Goal: Book appointment/travel/reservation

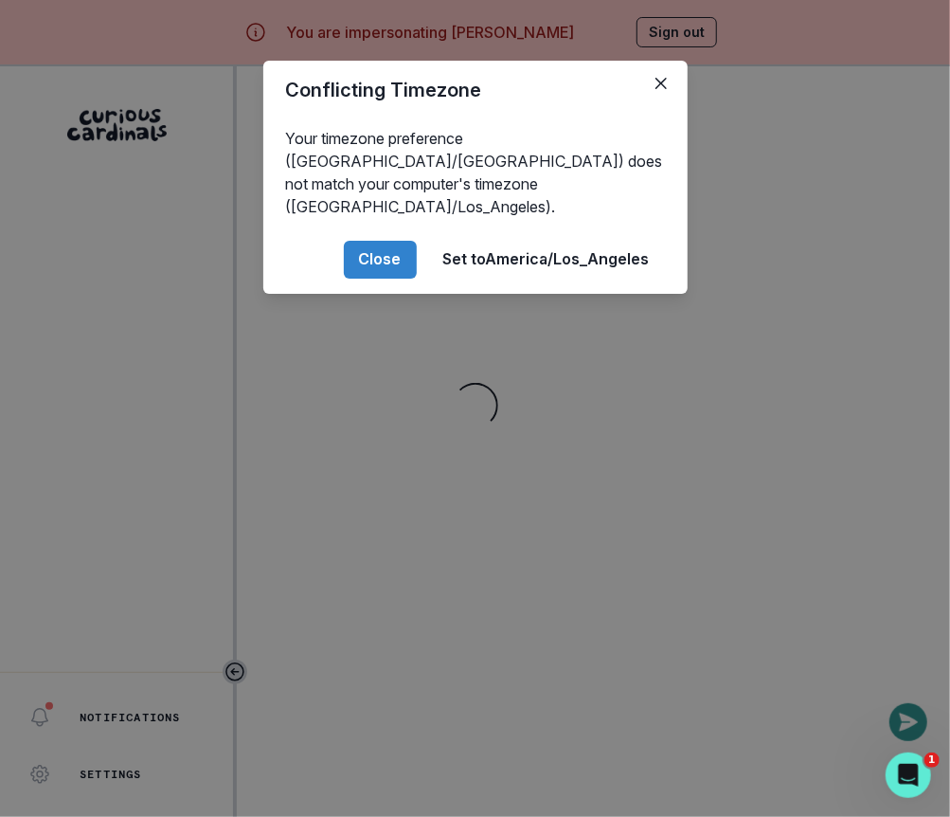
click at [573, 441] on div "Conflicting Timezone Your timezone preference (America/[GEOGRAPHIC_DATA]) does …" at bounding box center [475, 408] width 950 height 817
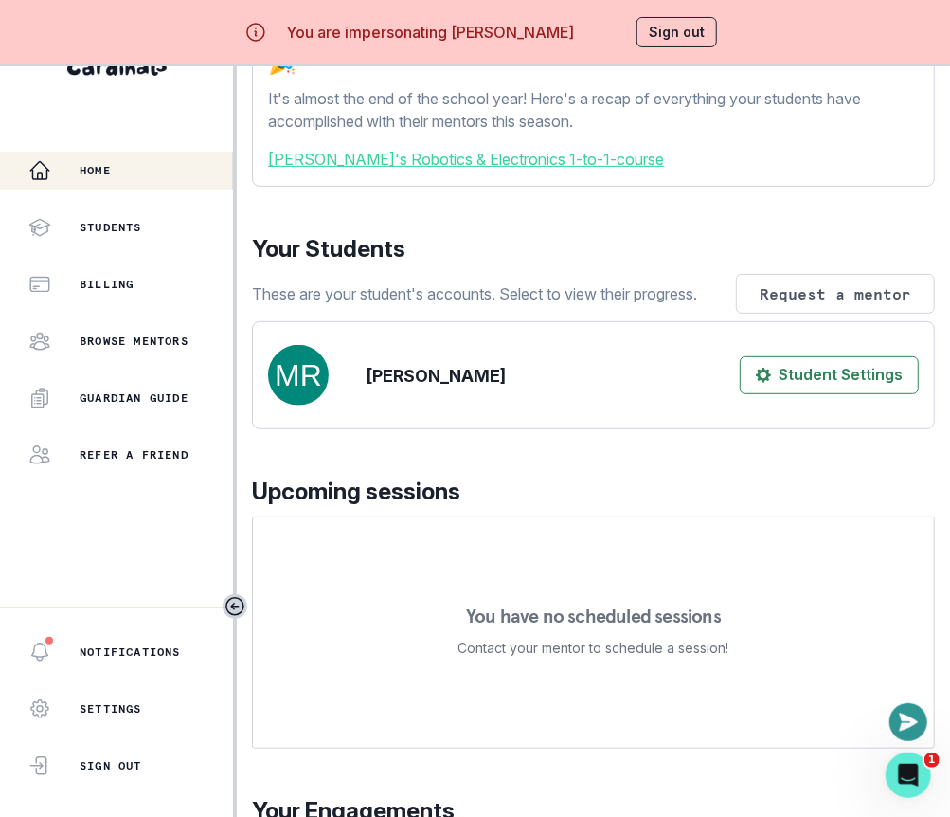
scroll to position [378, 0]
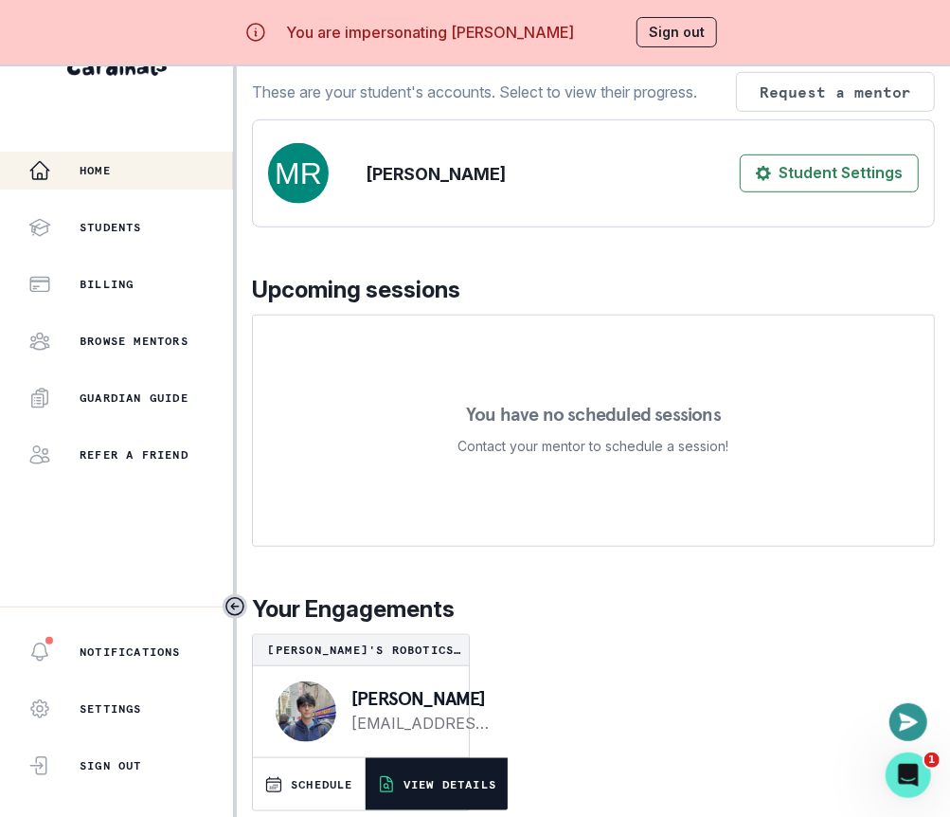
click at [415, 776] on button "VIEW DETAILS" at bounding box center [437, 784] width 142 height 52
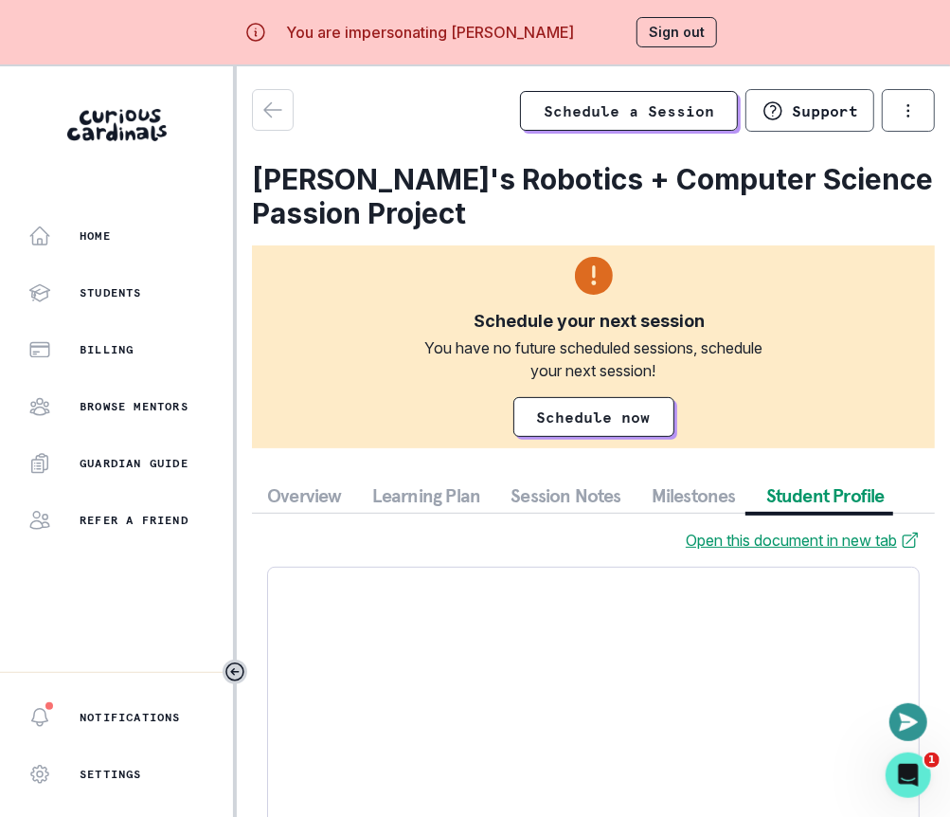
click at [812, 492] on button "Student Profile" at bounding box center [825, 495] width 149 height 34
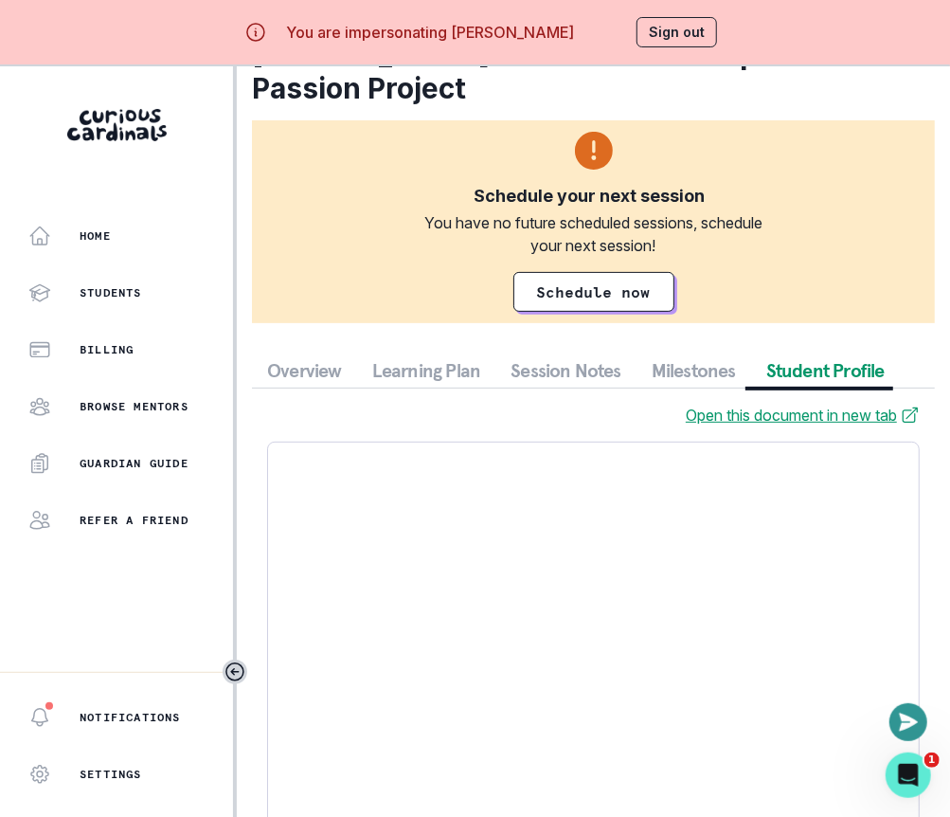
scroll to position [171, 0]
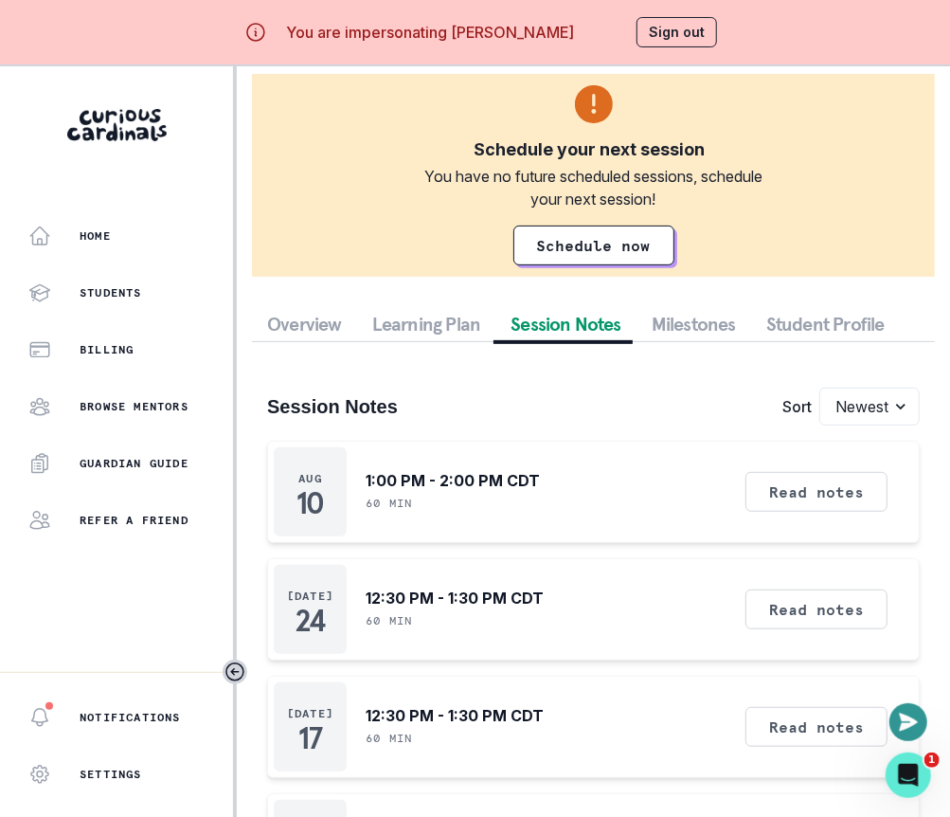
click at [555, 326] on button "Session Notes" at bounding box center [565, 324] width 141 height 34
click at [791, 496] on button "Read notes" at bounding box center [817, 492] width 142 height 40
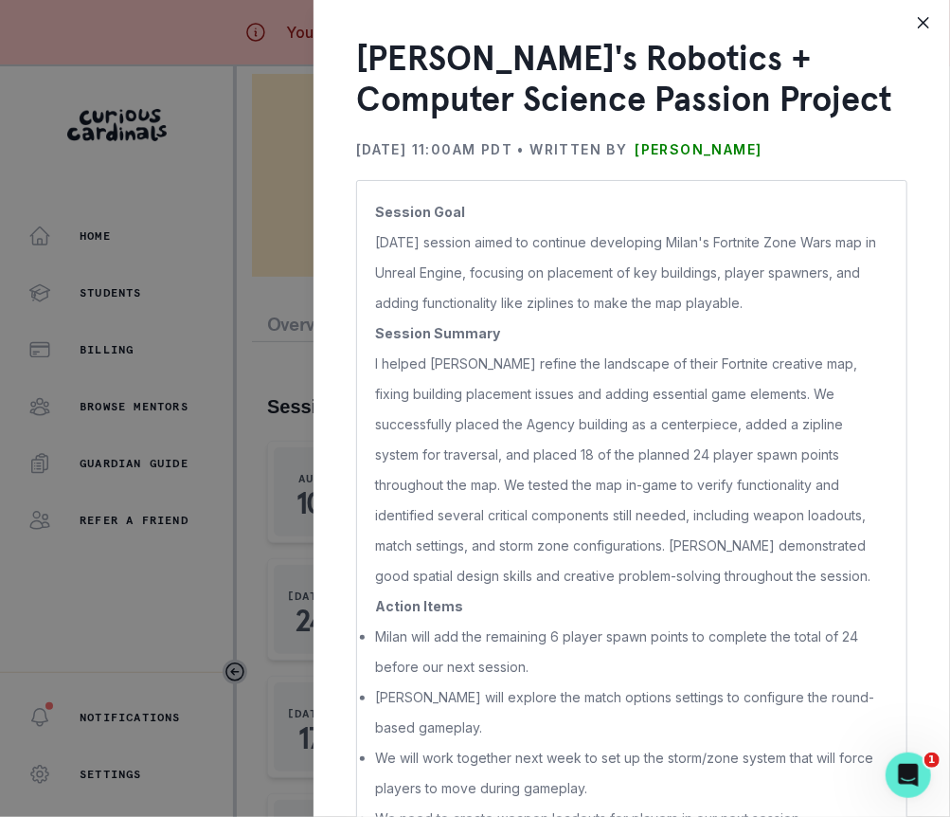
scroll to position [53, 0]
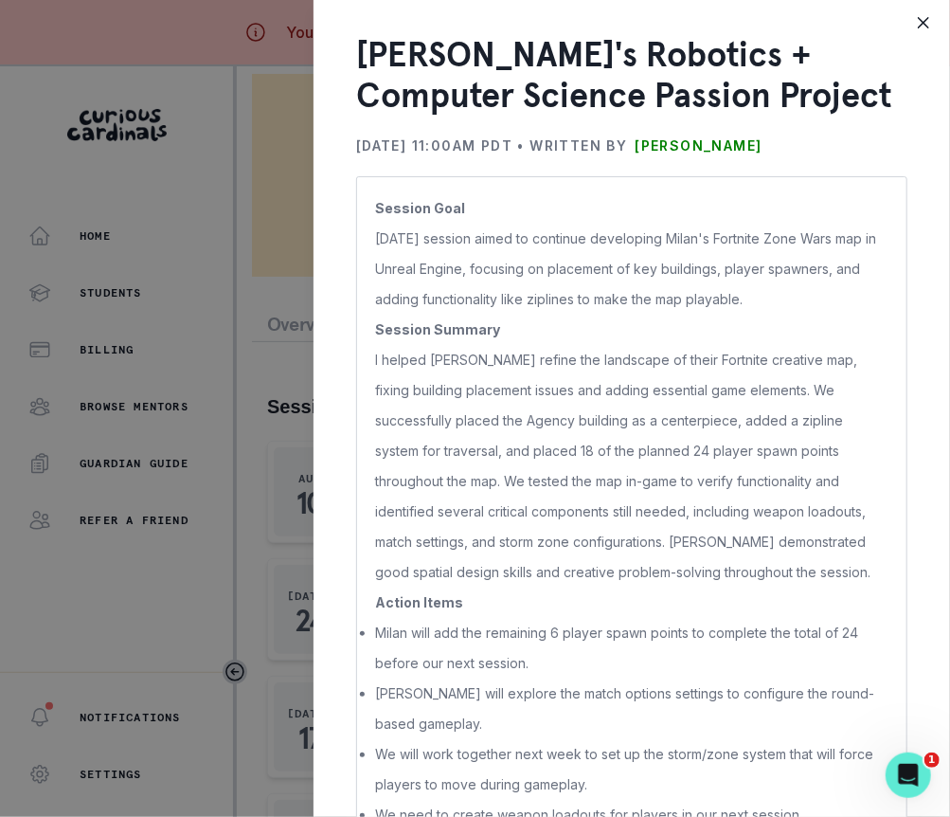
click at [261, 532] on div "[PERSON_NAME]'s Robotics + Computer Science Passion Project [DATE] 11:00AM PDT …" at bounding box center [475, 408] width 950 height 817
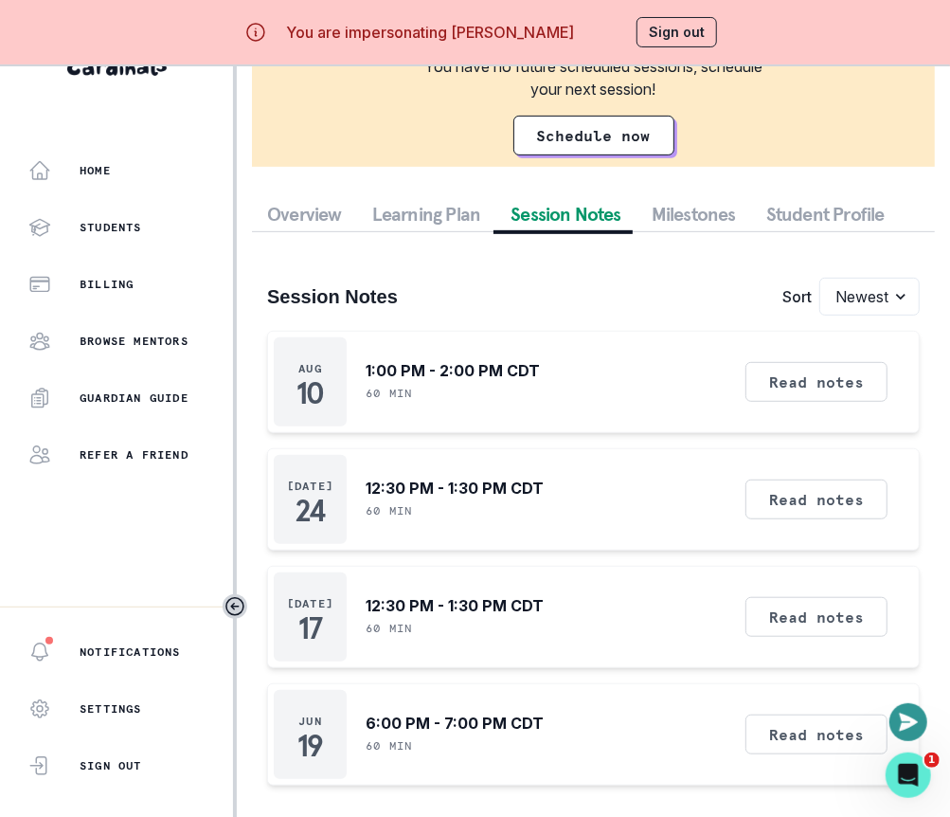
scroll to position [0, 0]
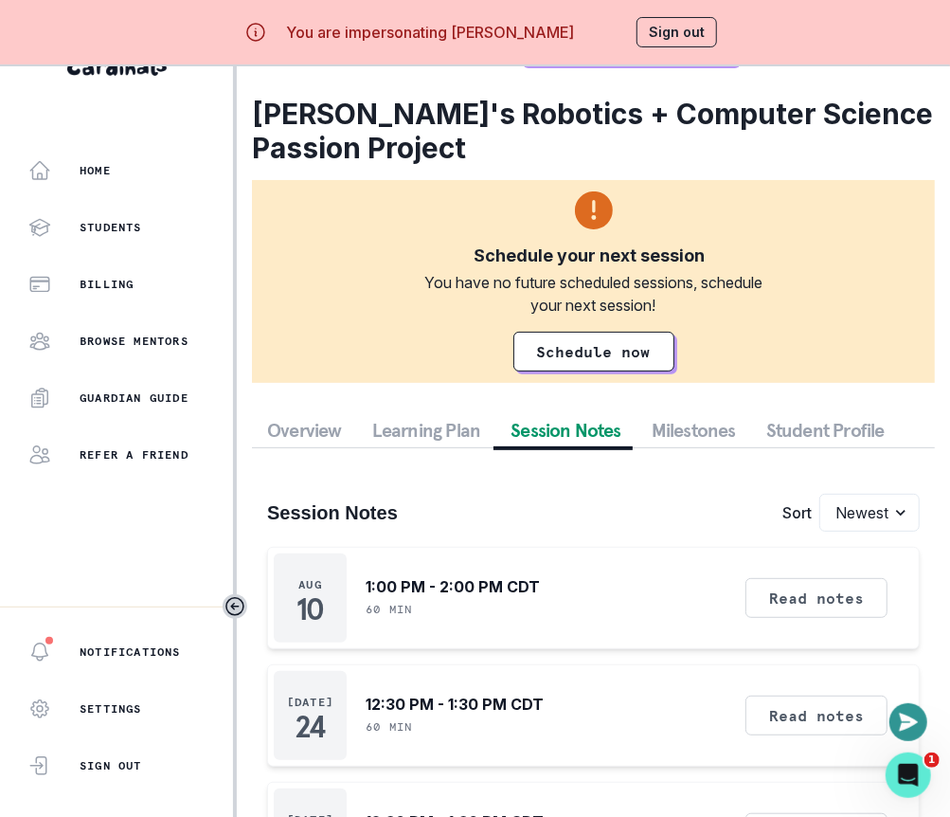
click at [675, 215] on div "Schedule a Session Support Request engagement pause Cancel subscription [PERSON…" at bounding box center [593, 520] width 683 height 993
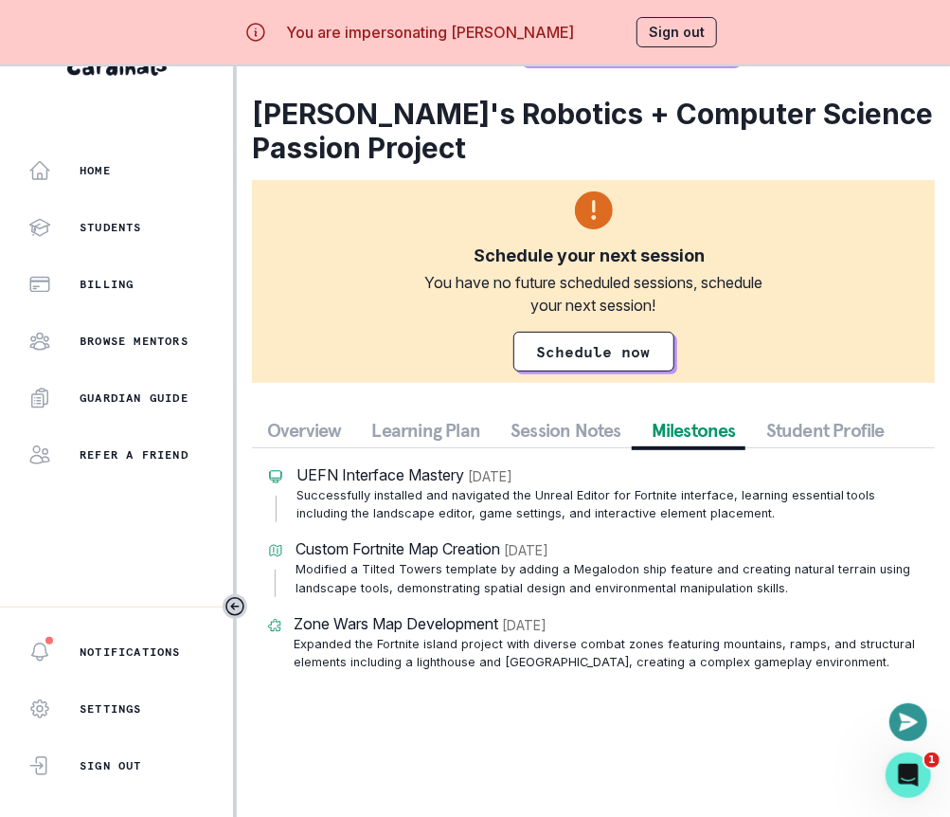
click at [581, 409] on div "Schedule a Session Support Request engagement pause Cancel subscription [PERSON…" at bounding box center [593, 355] width 683 height 662
click at [591, 430] on button "Session Notes" at bounding box center [565, 430] width 141 height 34
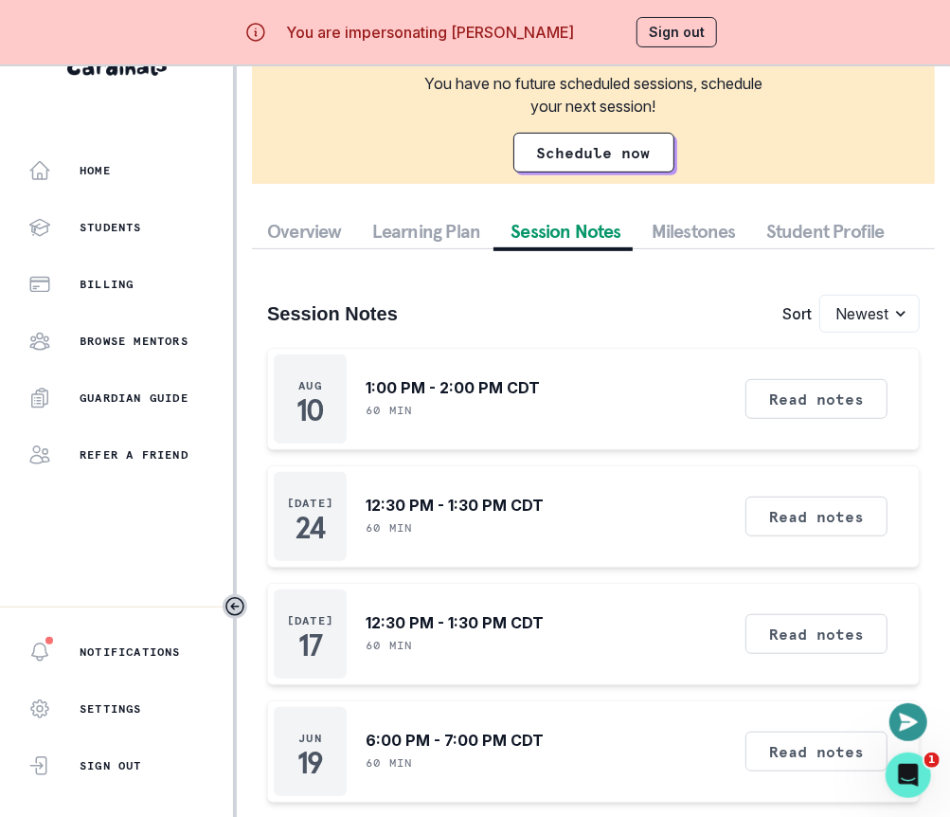
scroll to position [216, 0]
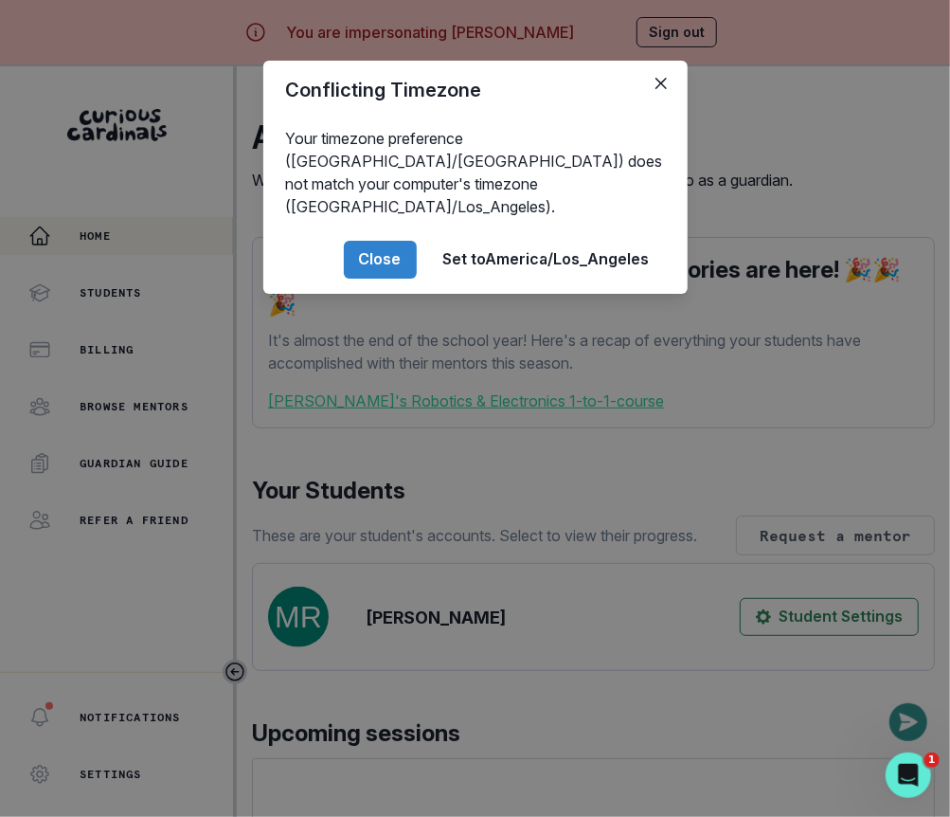
click at [655, 357] on div "Conflicting Timezone Your timezone preference (America/[GEOGRAPHIC_DATA]) does …" at bounding box center [475, 408] width 950 height 817
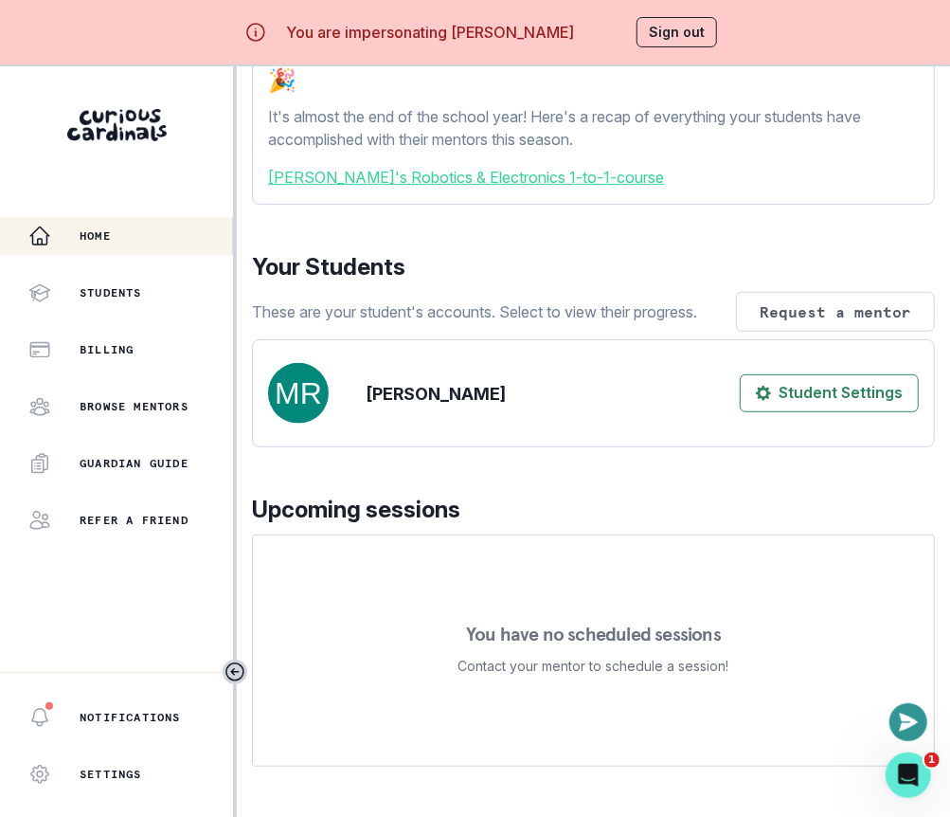
scroll to position [378, 0]
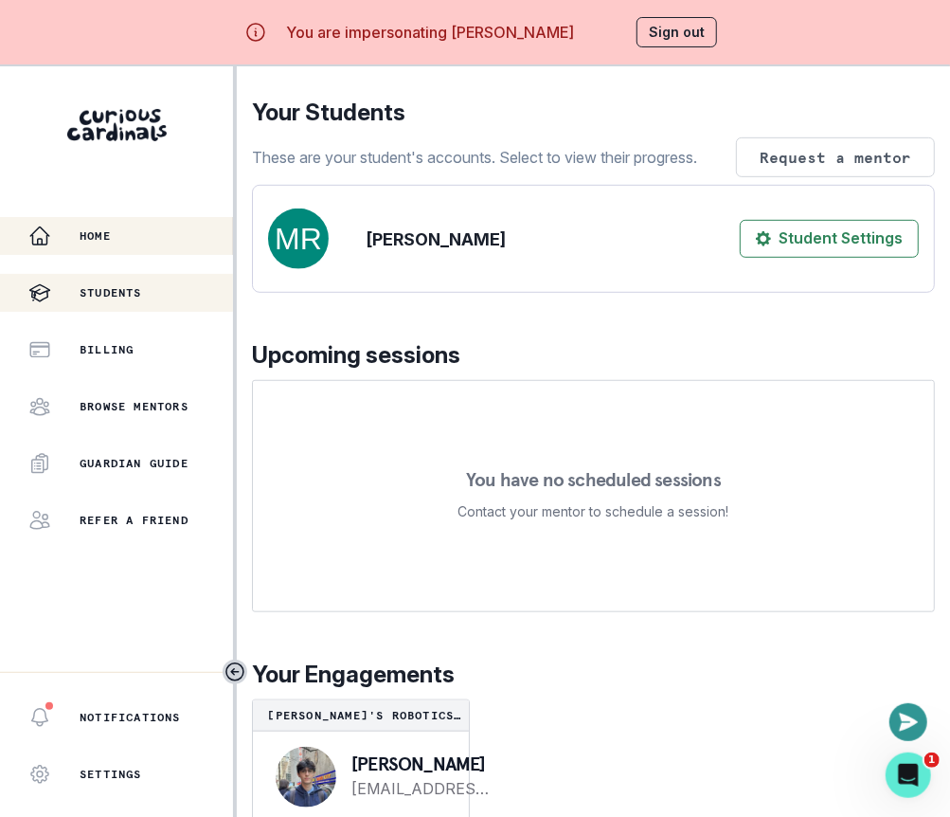
click at [176, 288] on div "Students" at bounding box center [130, 292] width 205 height 23
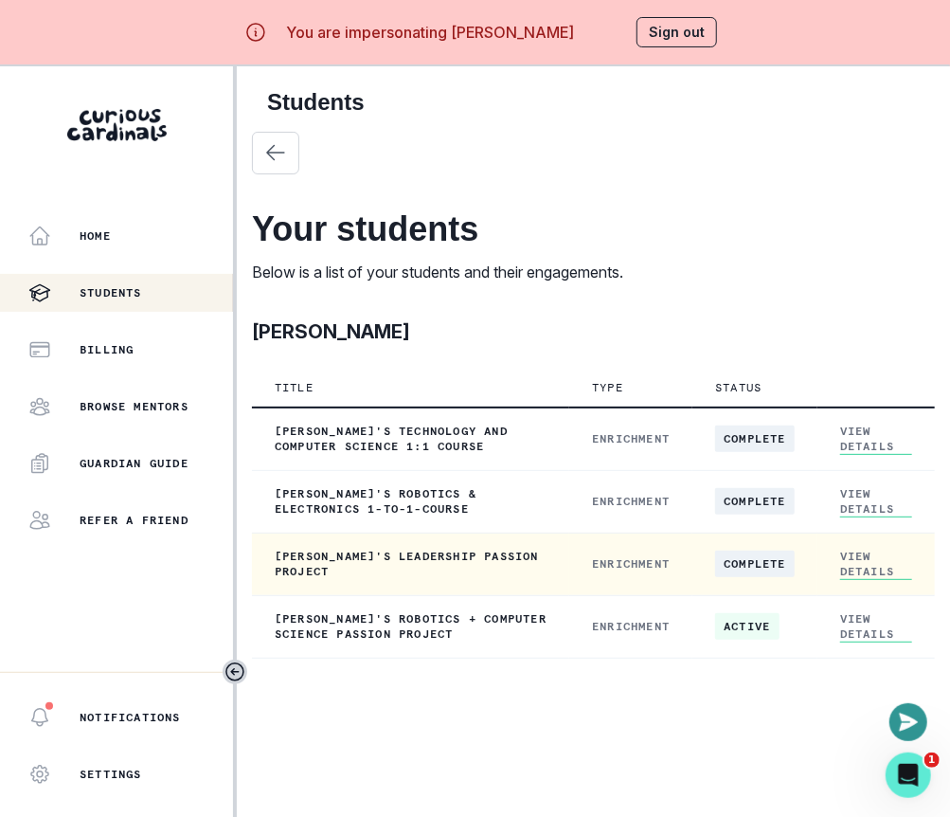
click at [855, 565] on link "View Details" at bounding box center [876, 564] width 72 height 31
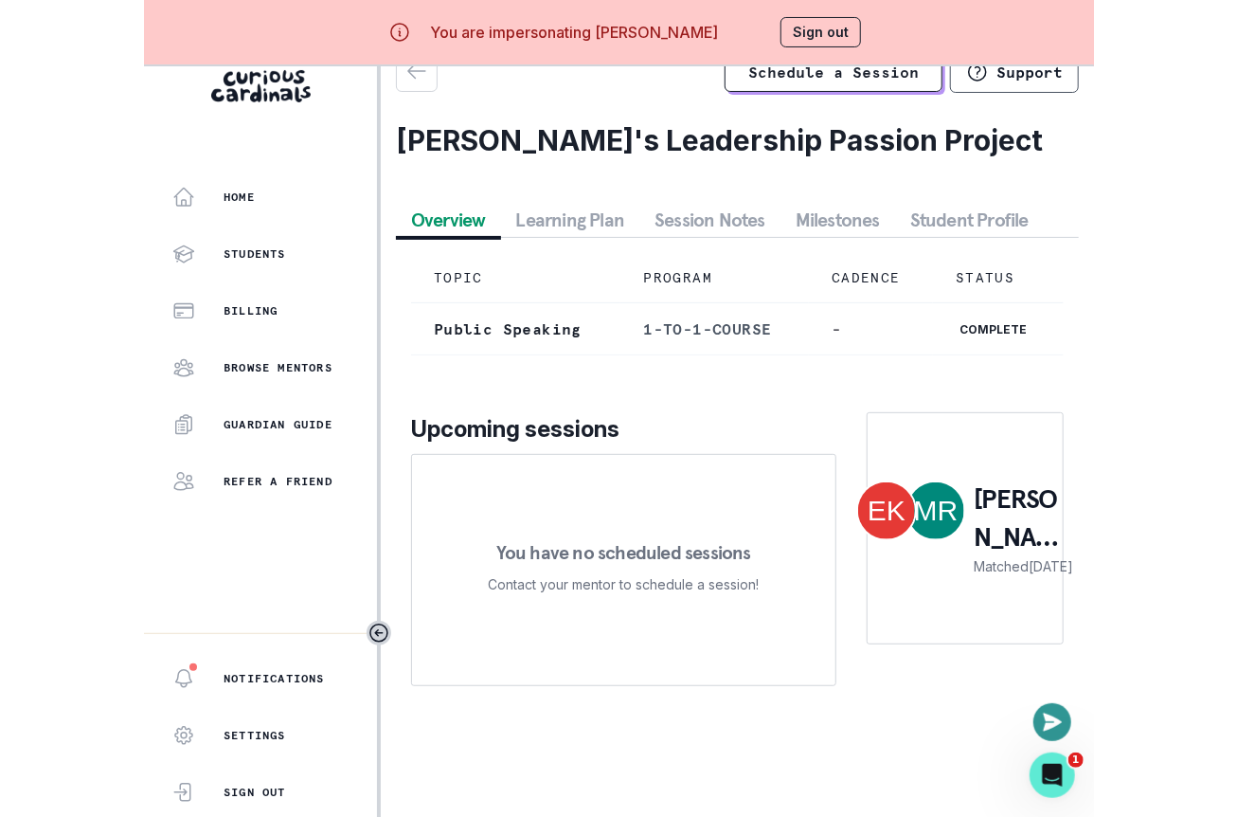
scroll to position [65, 0]
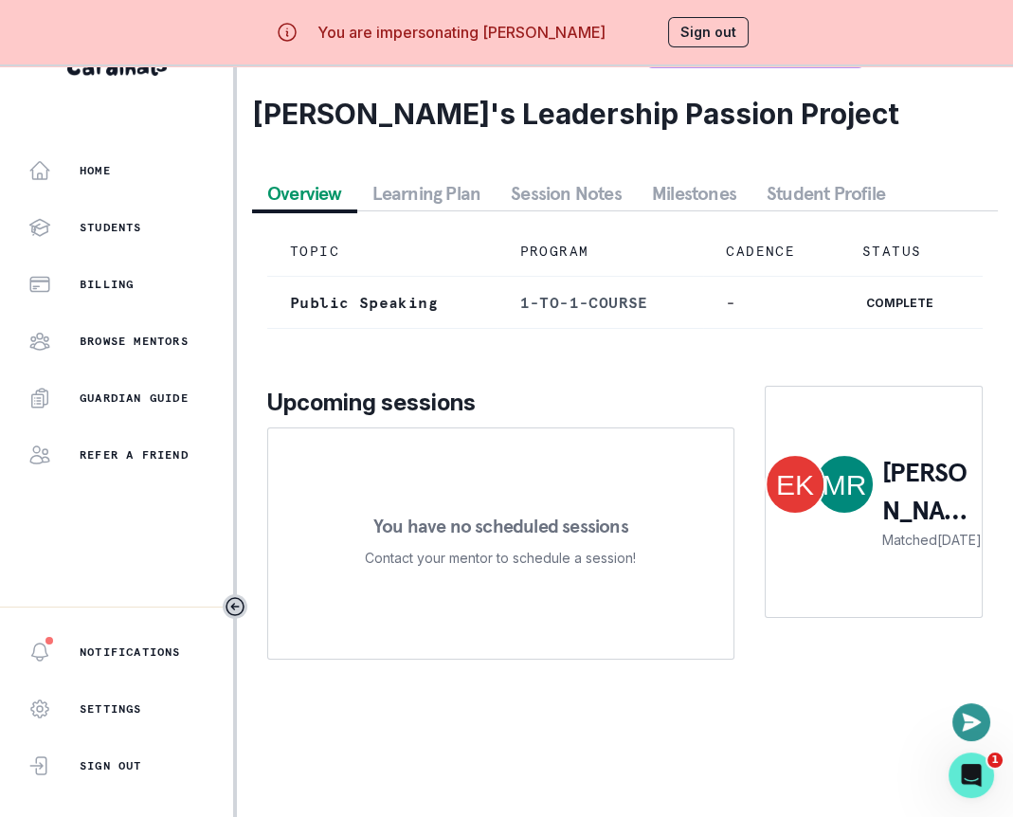
drag, startPoint x: 1006, startPoint y: 495, endPoint x: 1252, endPoint y: 499, distance: 246.4
click at [949, 499] on html "You are impersonating [PERSON_NAME] Sign out Home Students Billing Browse Mento…" at bounding box center [506, 343] width 1013 height 817
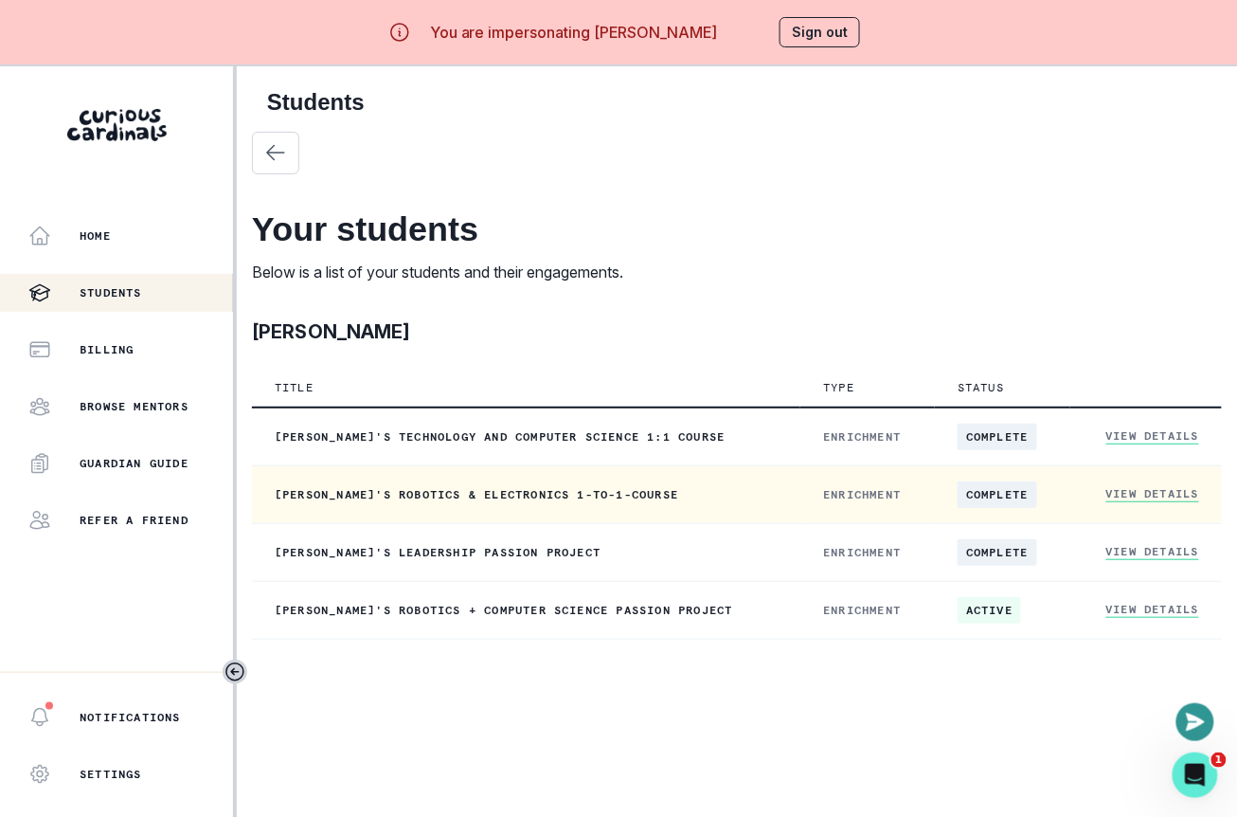
click at [949, 500] on link "View Details" at bounding box center [1153, 494] width 93 height 16
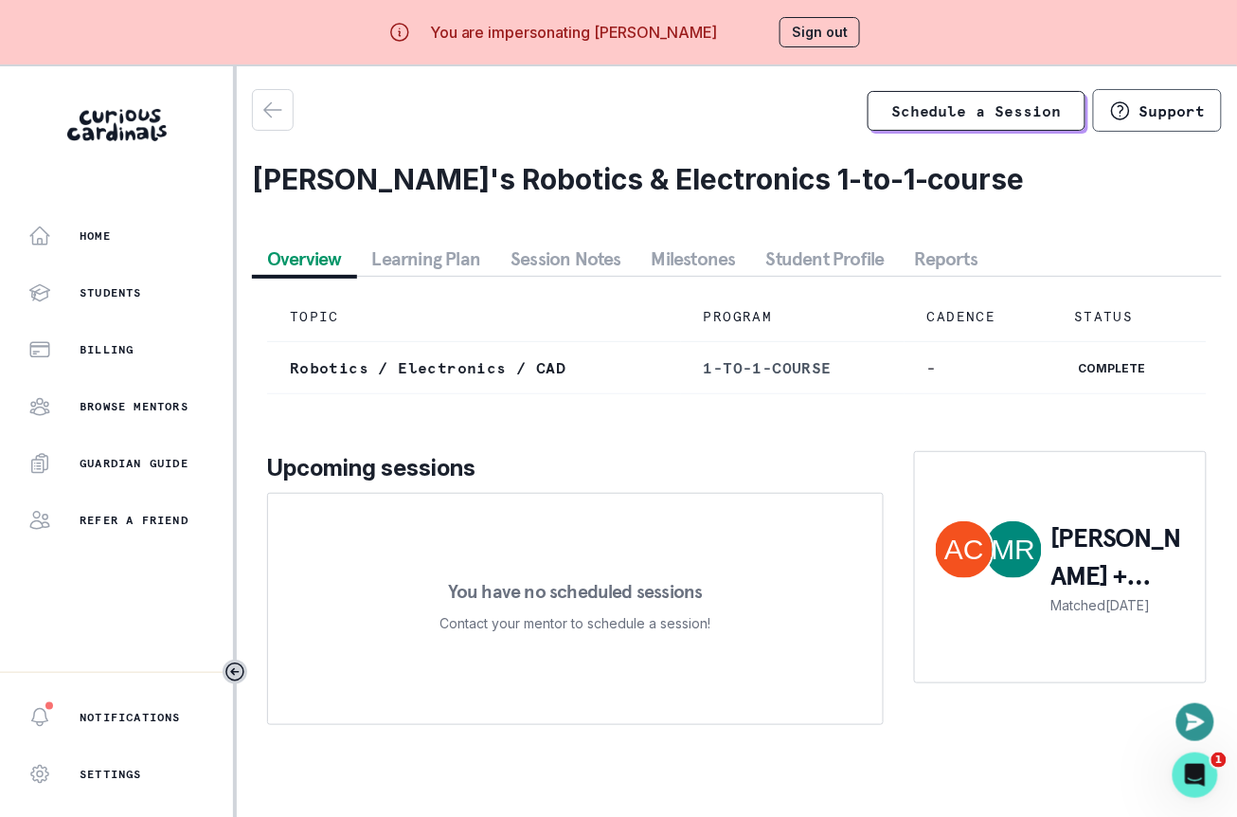
click at [927, 268] on button "Reports" at bounding box center [946, 259] width 93 height 34
click at [335, 274] on div "Overview Learning Plan Session Notes Milestones Student Profile Reports TOPIC P…" at bounding box center [737, 491] width 970 height 498
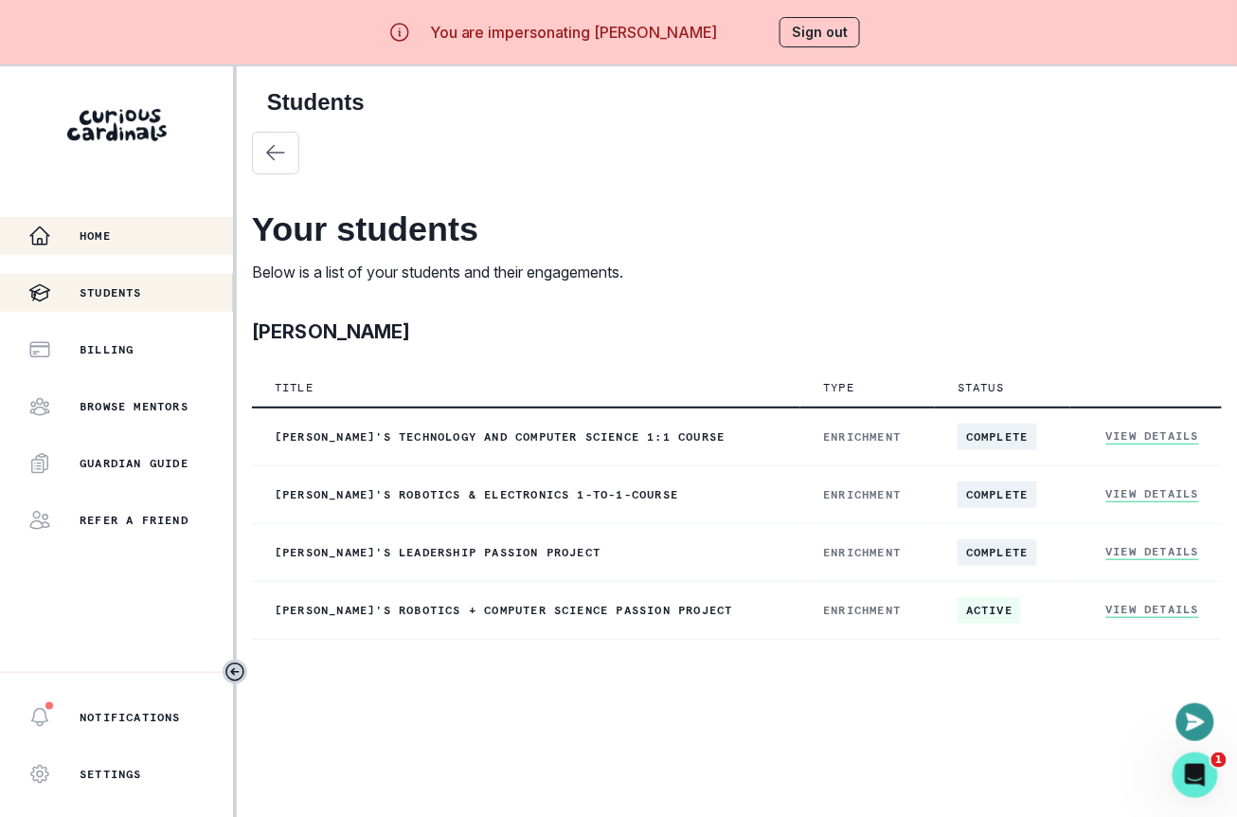
click at [150, 227] on div "Home" at bounding box center [130, 236] width 205 height 23
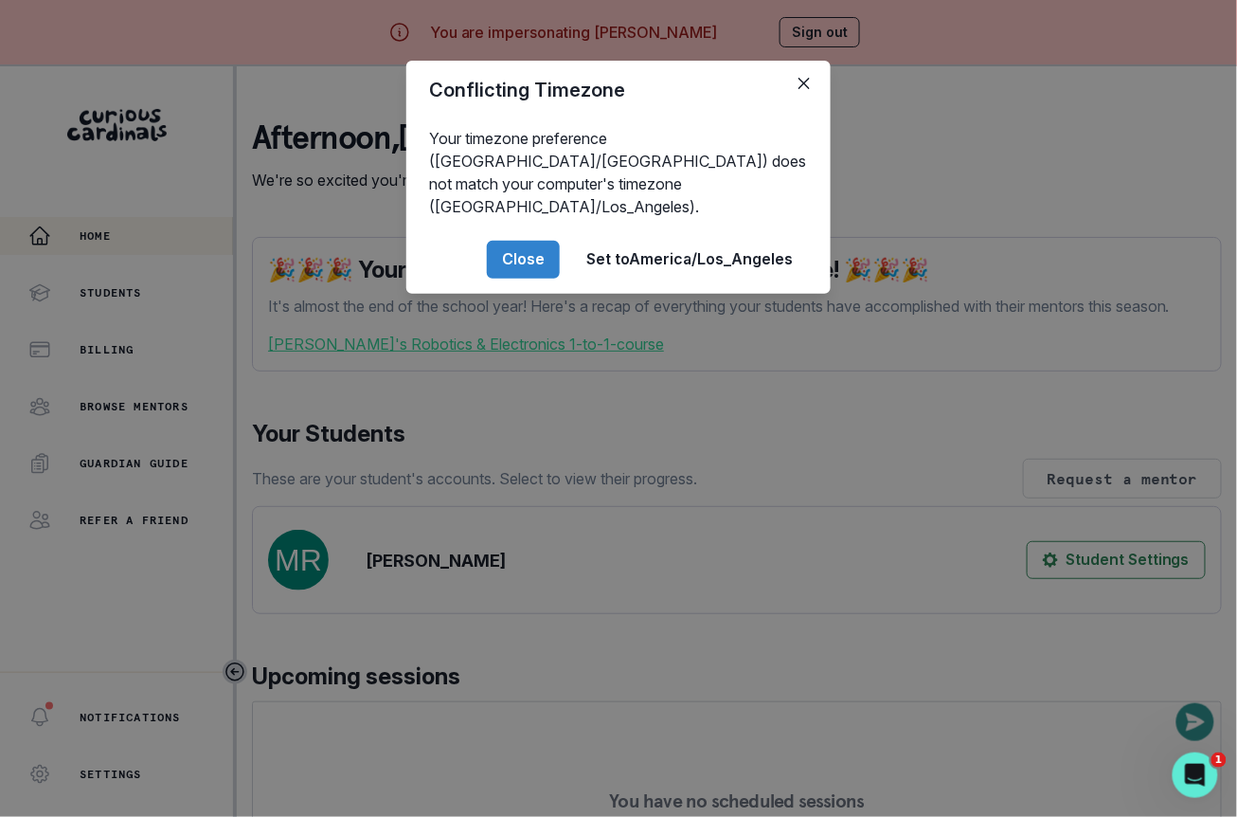
click at [150, 227] on div "Conflicting Timezone Your timezone preference (America/[GEOGRAPHIC_DATA]) does …" at bounding box center [618, 408] width 1237 height 817
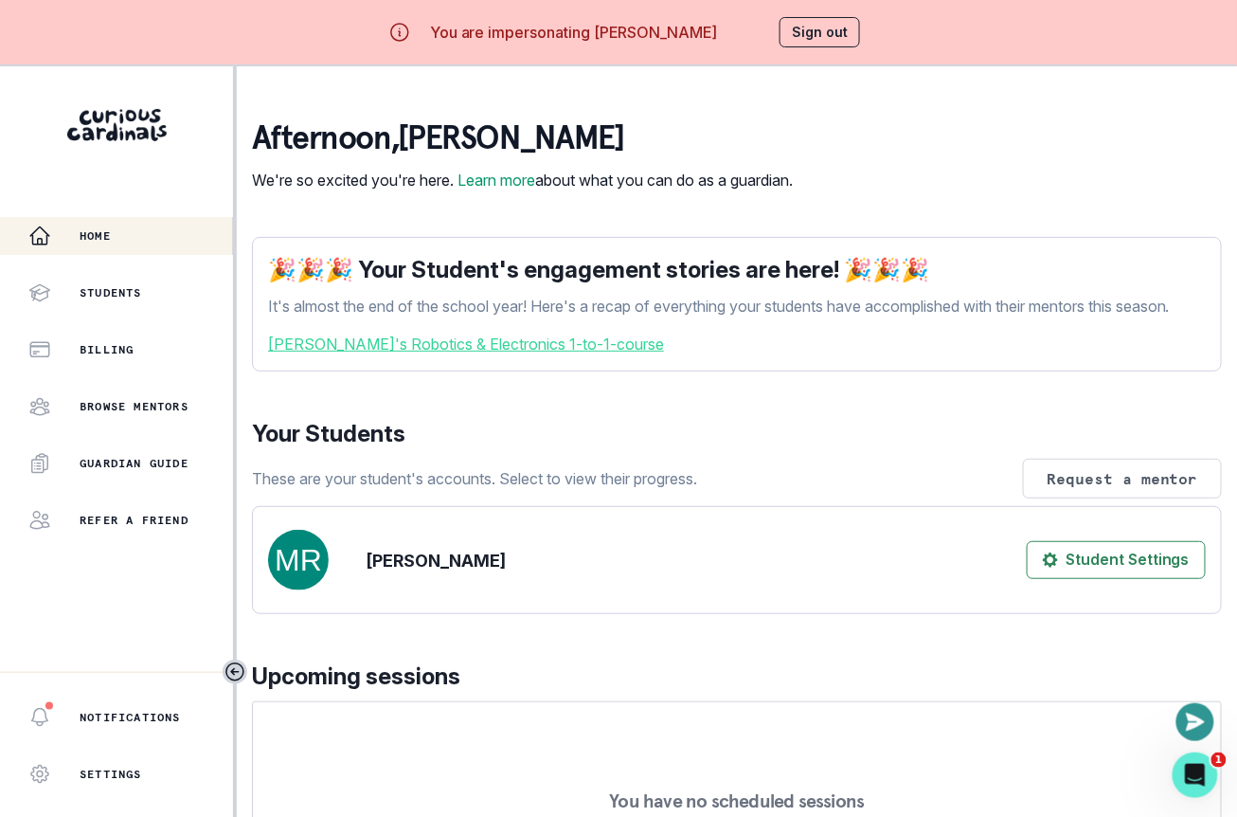
scroll to position [355, 0]
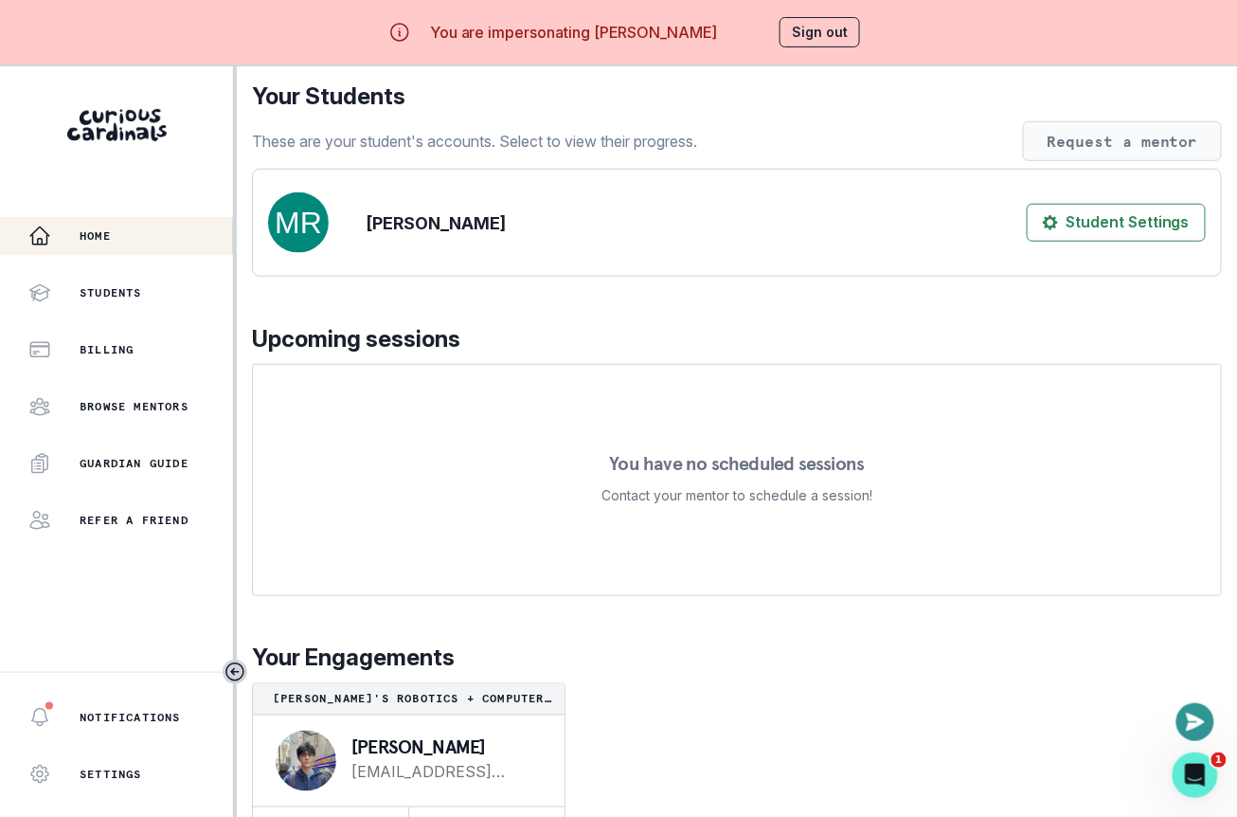
click at [949, 161] on button "Request a mentor" at bounding box center [1122, 141] width 199 height 40
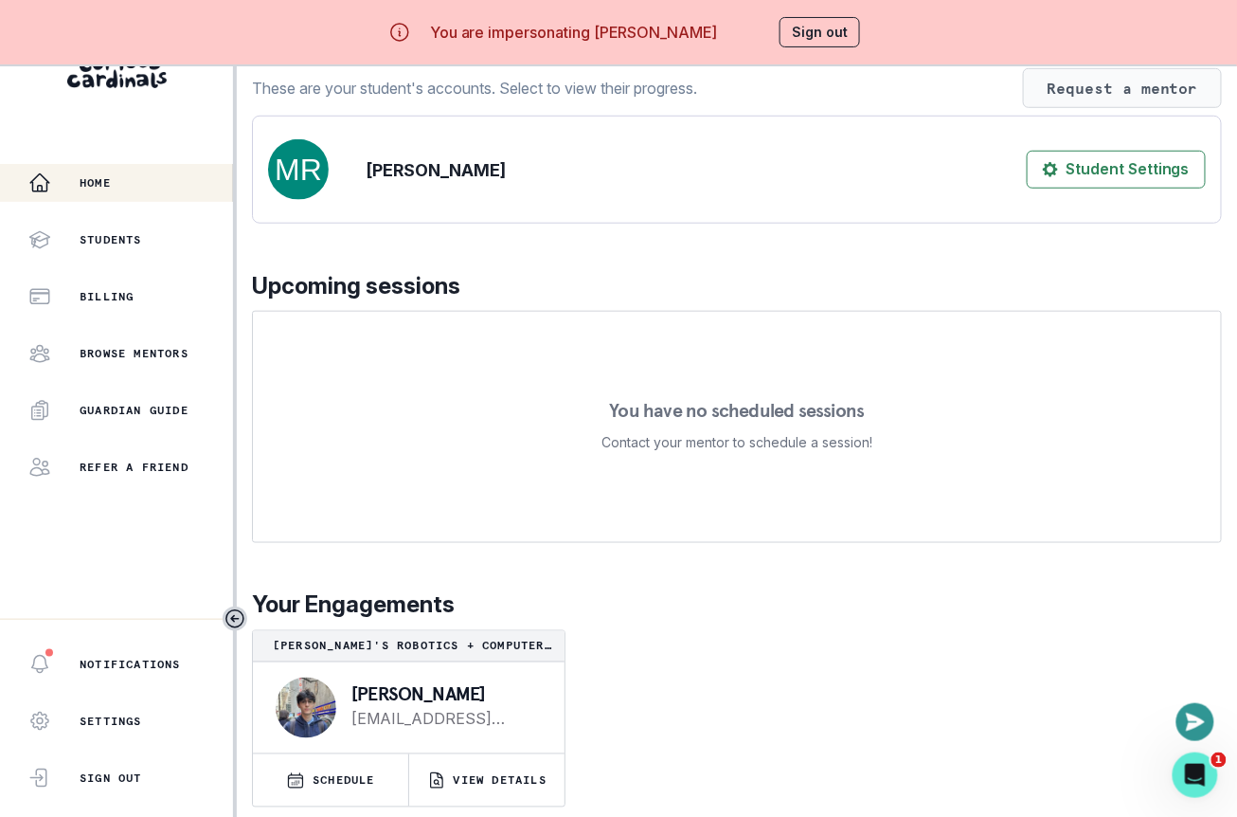
scroll to position [65, 0]
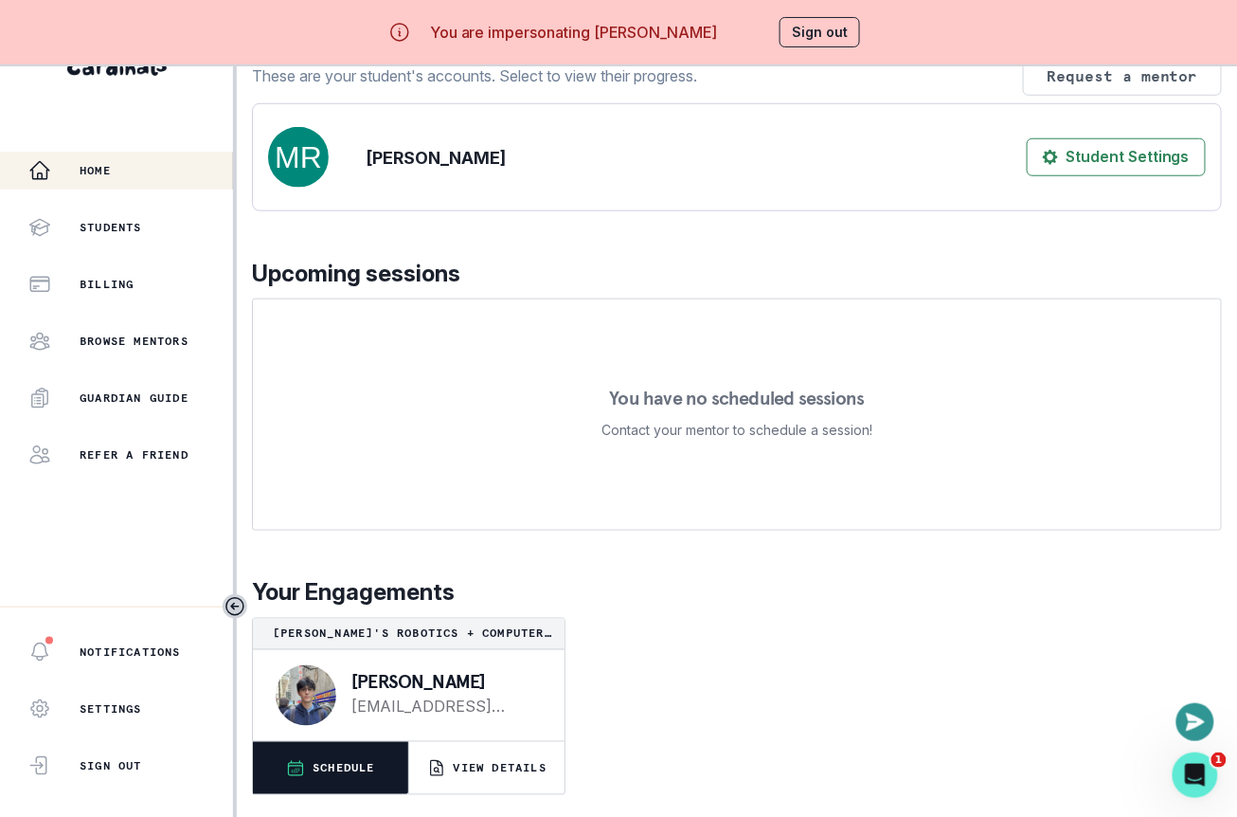
click at [336, 784] on button "SCHEDULE" at bounding box center [330, 768] width 155 height 52
